Goal: Task Accomplishment & Management: Use online tool/utility

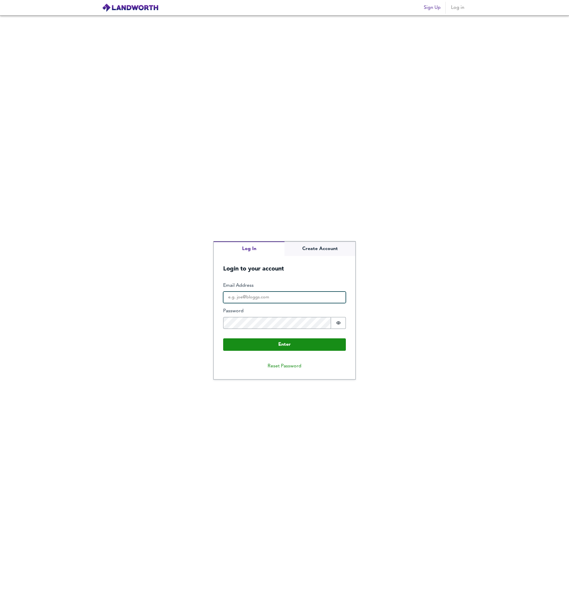
click at [273, 298] on input "Email Address" at bounding box center [284, 298] width 123 height 12
type input "[PERSON_NAME][EMAIL_ADDRESS][PERSON_NAME][DOMAIN_NAME]"
click at [250, 297] on input "charlie.aaronson@gmail.com" at bounding box center [284, 298] width 123 height 12
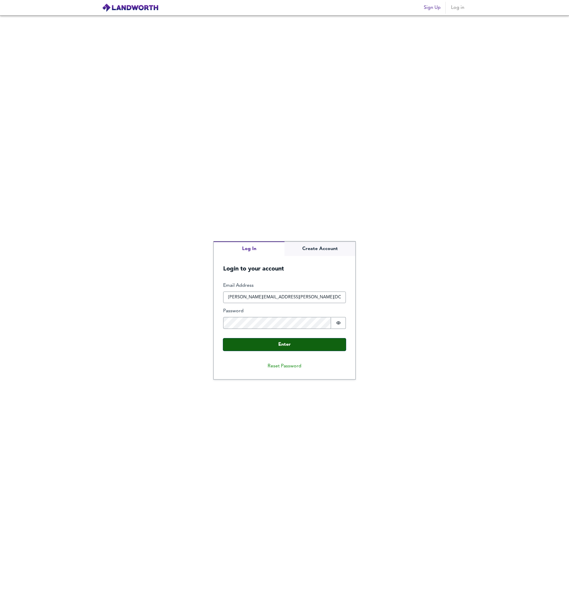
click at [289, 345] on button "Enter" at bounding box center [284, 344] width 123 height 12
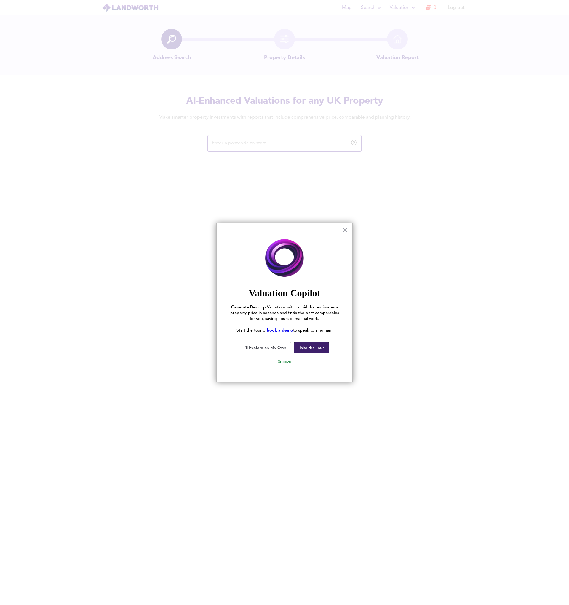
click at [310, 346] on button "Take the Tour" at bounding box center [311, 347] width 35 height 11
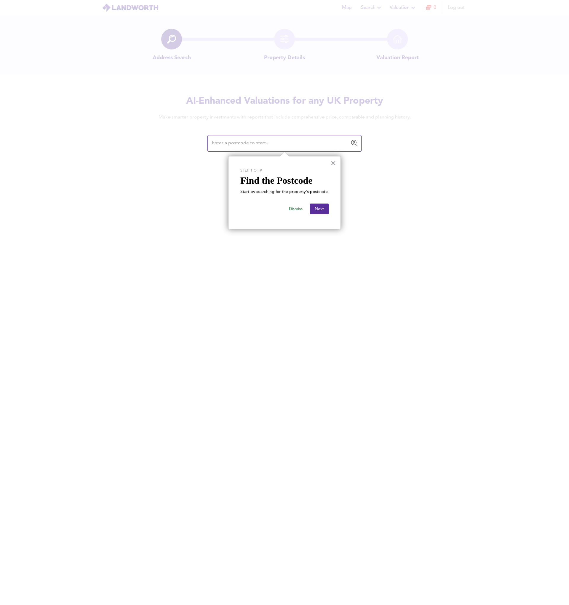
click at [321, 216] on div "Dismiss Next" at bounding box center [284, 209] width 88 height 17
click at [322, 212] on button "Next" at bounding box center [319, 209] width 19 height 11
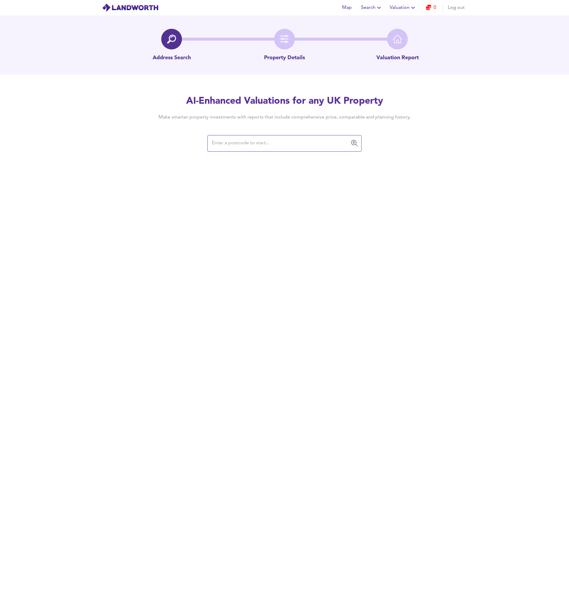
click at [253, 142] on input "text" at bounding box center [280, 143] width 140 height 11
type input "gu32 4bu"
click at [236, 145] on input "gu32 4bu" at bounding box center [280, 143] width 140 height 11
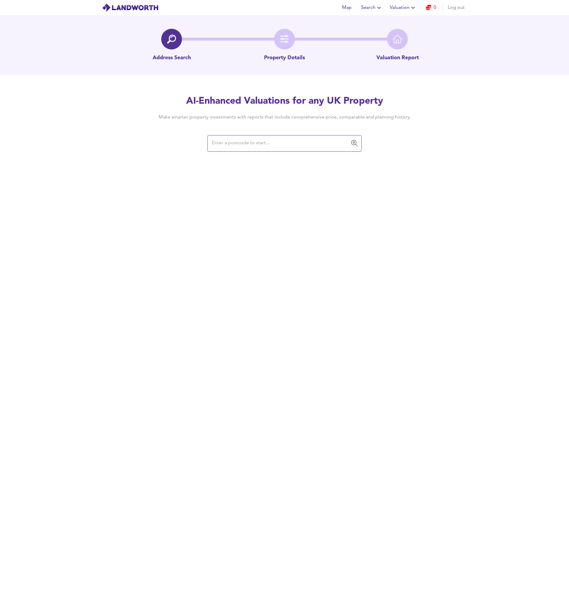
click at [176, 44] on div at bounding box center [171, 39] width 21 height 21
click at [240, 145] on input "text" at bounding box center [280, 143] width 140 height 11
paste input "15 Porchester GardensLondon W2 4DB, UK"
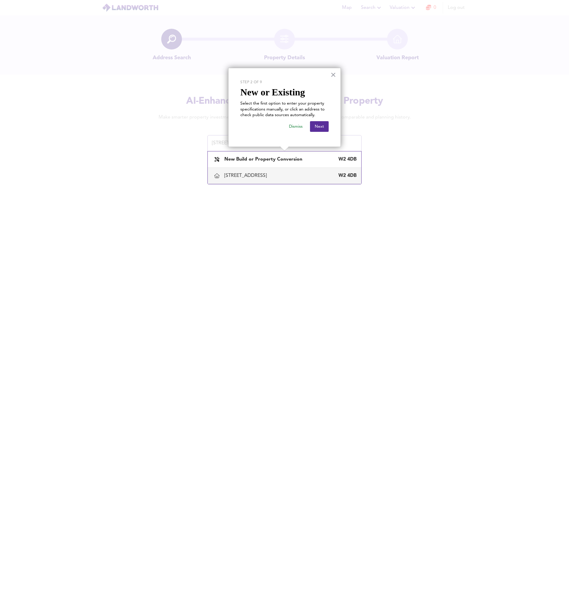
click at [269, 179] on div "15 Porchester Gardens, London, City Of Westminster" at bounding box center [246, 175] width 45 height 7
type input "15 Porchester Gardens, London, City Of Westminster"
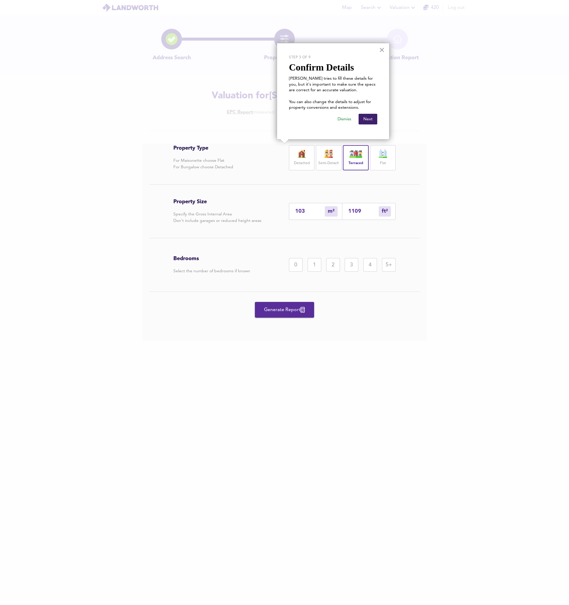
click at [368, 121] on button "Next" at bounding box center [367, 119] width 19 height 11
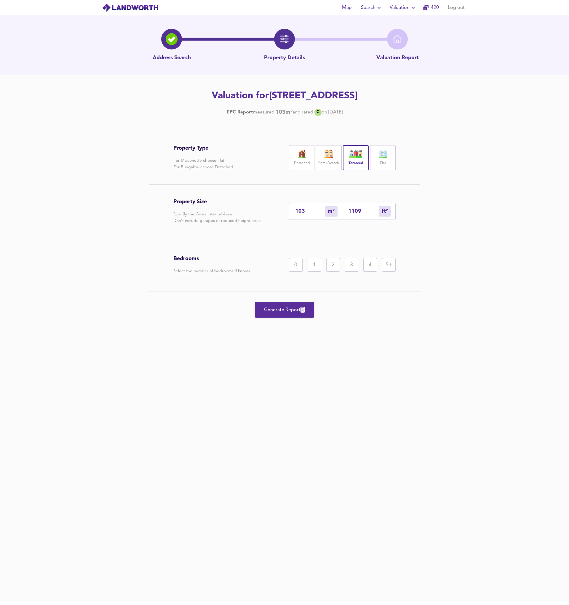
click at [335, 272] on div "2" at bounding box center [333, 265] width 14 height 14
click at [277, 314] on span "Generate Report" at bounding box center [284, 310] width 47 height 8
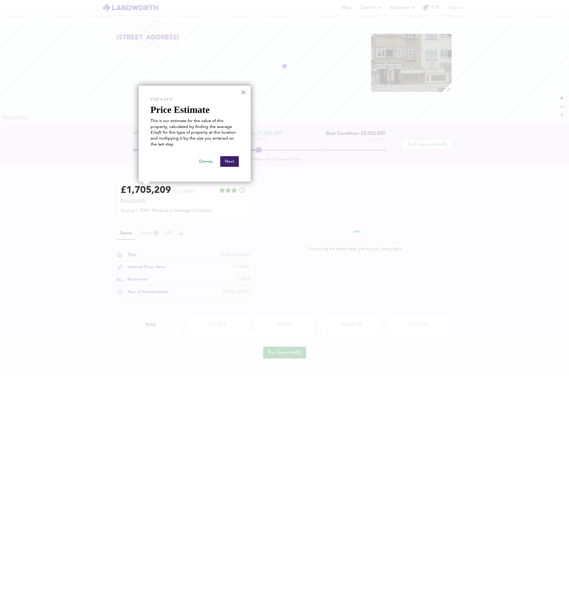
click at [231, 161] on button "Next" at bounding box center [229, 161] width 19 height 11
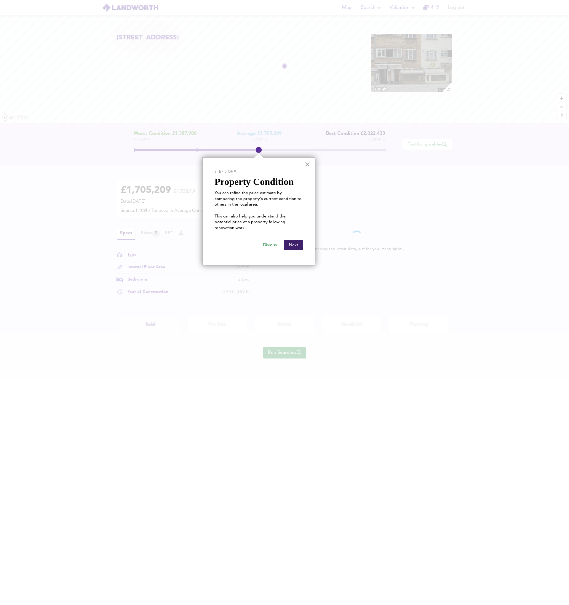
click at [297, 240] on button "Next" at bounding box center [293, 245] width 19 height 11
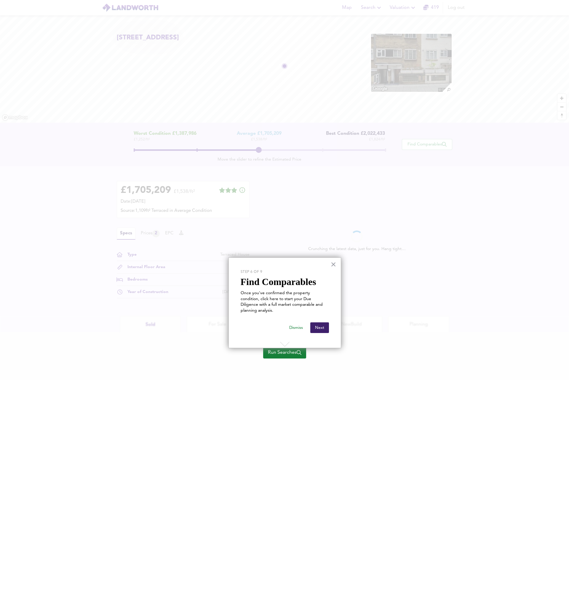
click at [323, 322] on button "Next" at bounding box center [319, 327] width 19 height 11
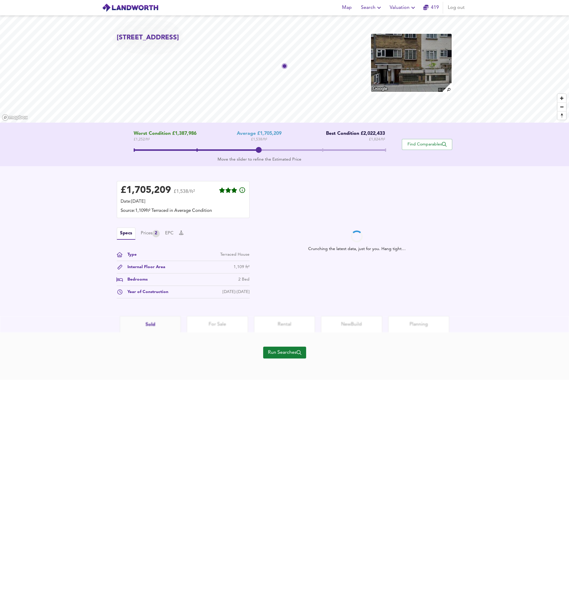
click at [401, 70] on img at bounding box center [411, 62] width 82 height 59
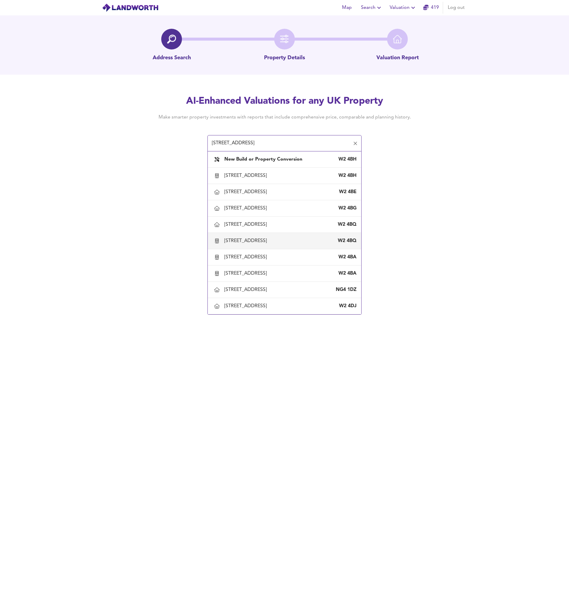
click at [269, 244] on div "43 Kensington Gardens Square, London, City Of Westminster" at bounding box center [246, 241] width 45 height 7
type input "43 Kensington Gardens Square, London, City Of Westminster"
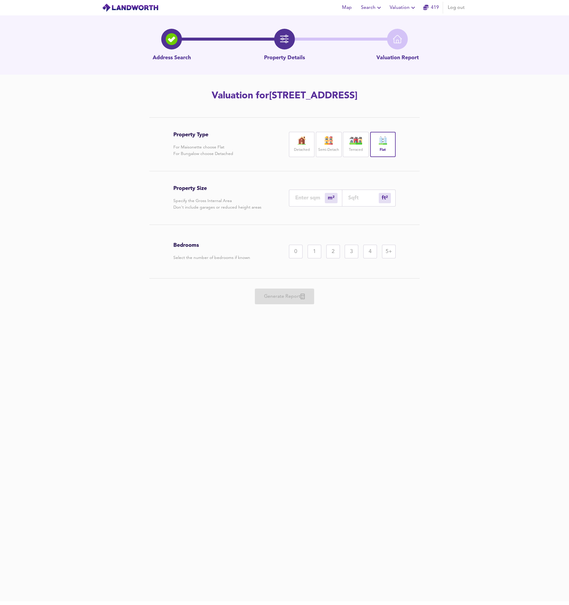
click at [359, 157] on div "Terraced" at bounding box center [355, 144] width 25 height 25
click at [297, 206] on div "m² sqm" at bounding box center [315, 198] width 53 height 17
click at [304, 201] on input "number" at bounding box center [310, 198] width 30 height 6
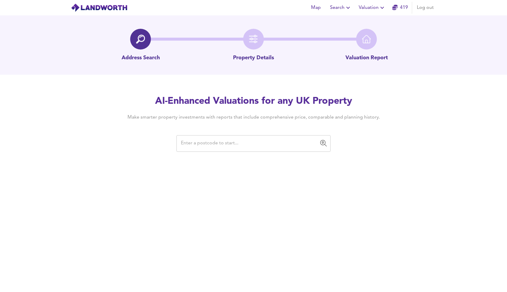
click at [181, 137] on div "​" at bounding box center [253, 143] width 154 height 17
paste input "2 Church St"
type input "2 Church St"
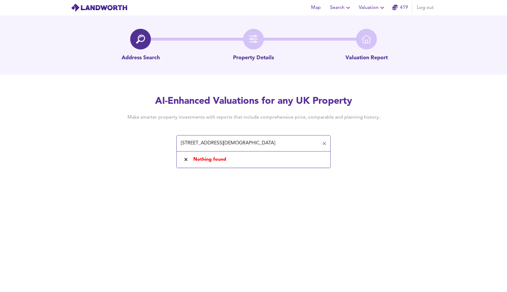
click at [200, 143] on input "2 Church St" at bounding box center [249, 143] width 140 height 11
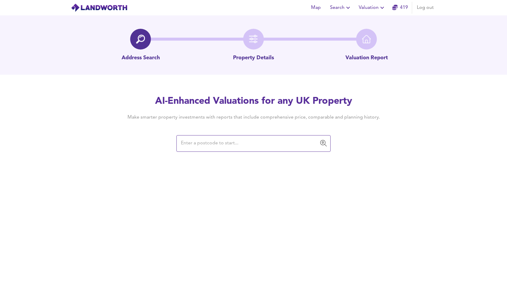
paste input "GU32 2DN"
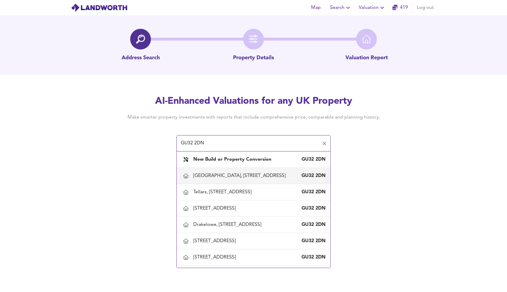
click at [246, 178] on div "Five Oaks, 24 Church Road, Petersfield, Hampshire" at bounding box center [240, 175] width 95 height 7
type input "Five Oaks, 24 Church Road, Petersfield, Hampshire"
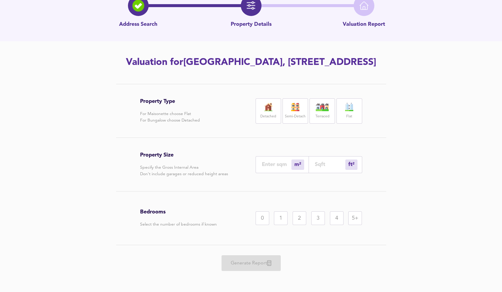
scroll to position [36, 0]
